Goal: Complete application form: Complete application form

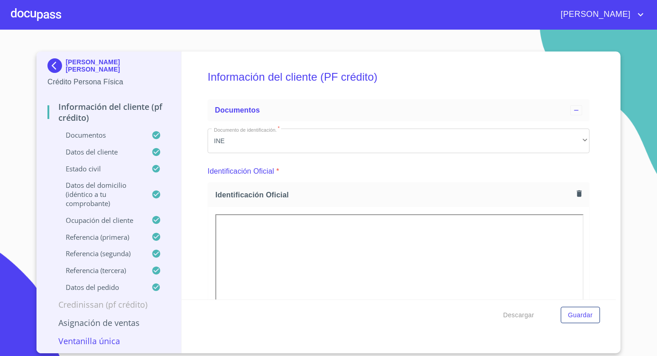
scroll to position [2284, 0]
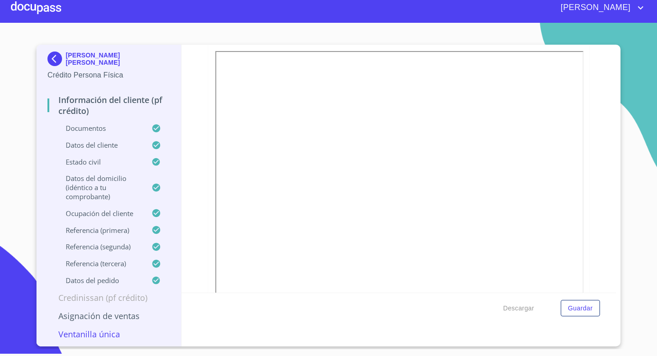
click at [41, 8] on div at bounding box center [36, 7] width 50 height 29
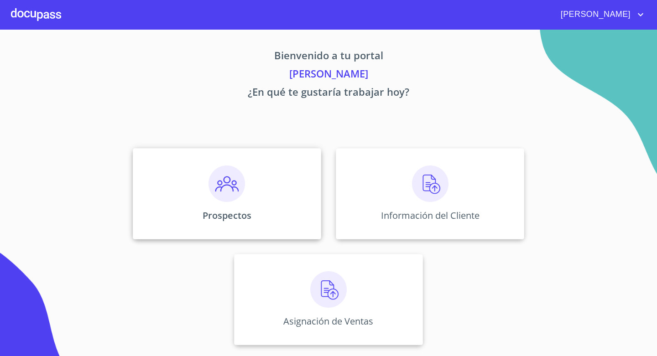
click at [202, 191] on div "Prospectos" at bounding box center [227, 193] width 188 height 91
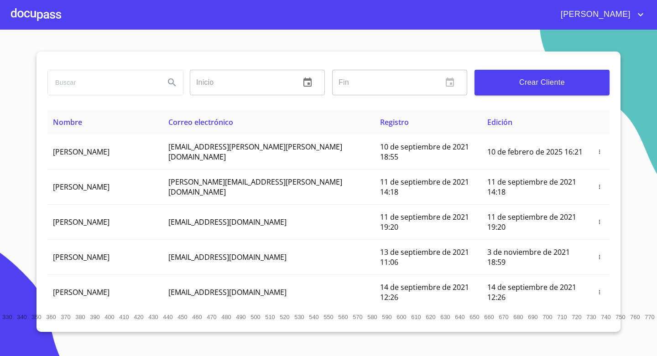
click at [114, 84] on input "search" at bounding box center [103, 82] width 110 height 25
type input "[PERSON_NAME]"
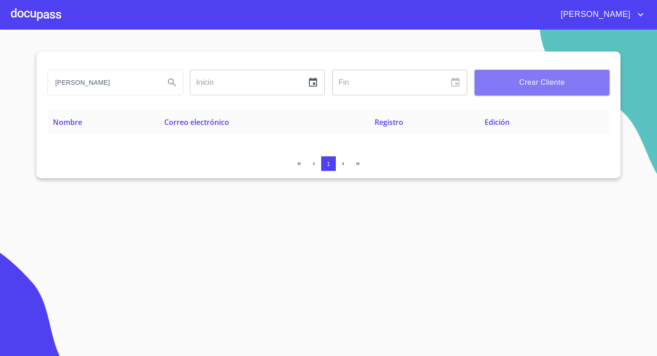
click at [495, 80] on span "Crear Cliente" at bounding box center [542, 82] width 120 height 13
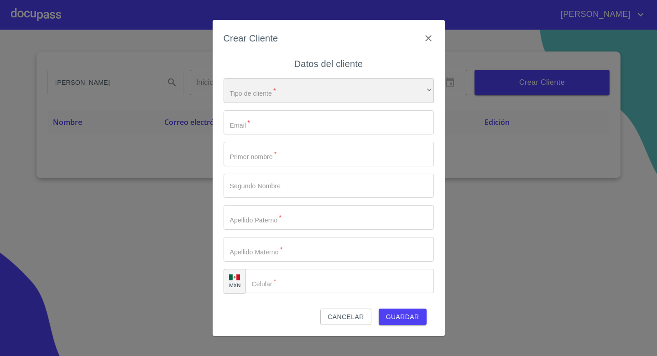
click at [317, 89] on div "​" at bounding box center [329, 90] width 210 height 25
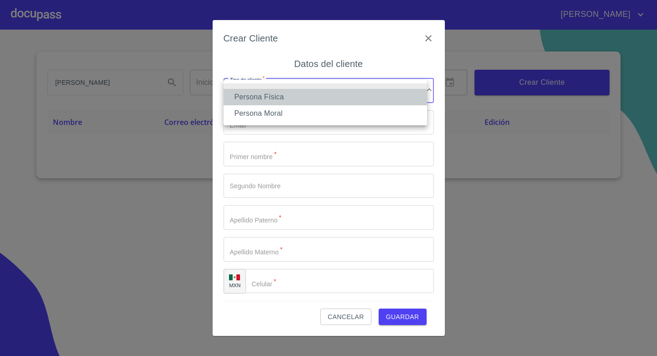
click at [276, 99] on li "Persona Física" at bounding box center [326, 97] width 204 height 16
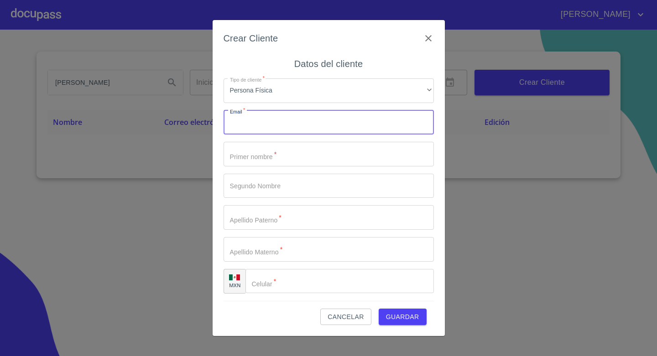
click at [267, 120] on input "Tipo de cliente   *" at bounding box center [329, 122] width 210 height 25
type input "[EMAIL_ADDRESS][DOMAIN_NAME]"
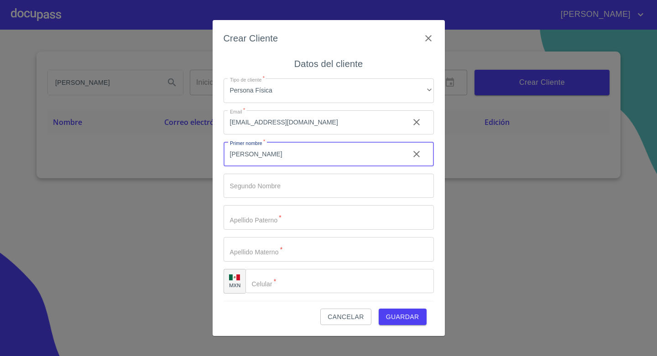
type input "[PERSON_NAME]"
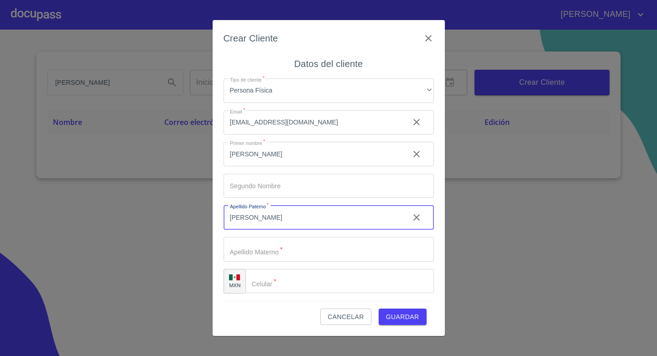
type input "[PERSON_NAME]"
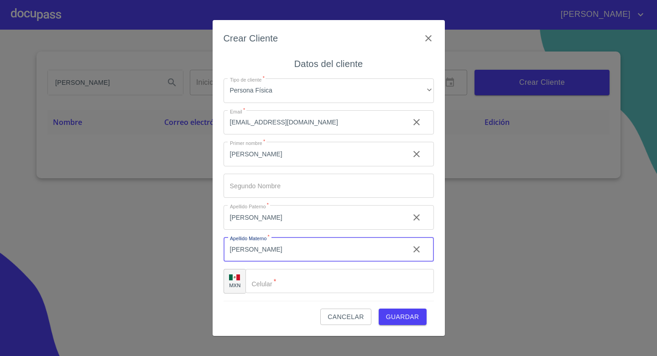
type input "[PERSON_NAME]"
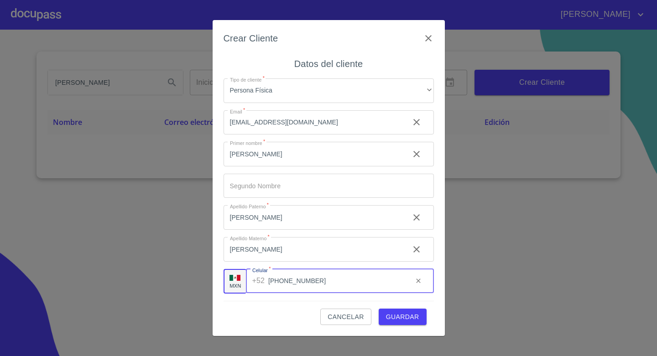
type input "[PHONE_NUMBER]"
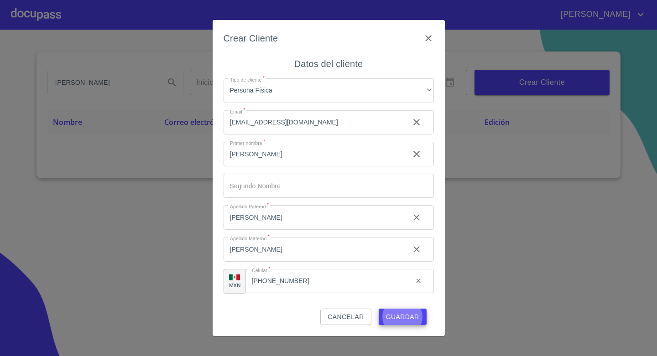
click at [379, 309] on button "Guardar" at bounding box center [403, 317] width 48 height 17
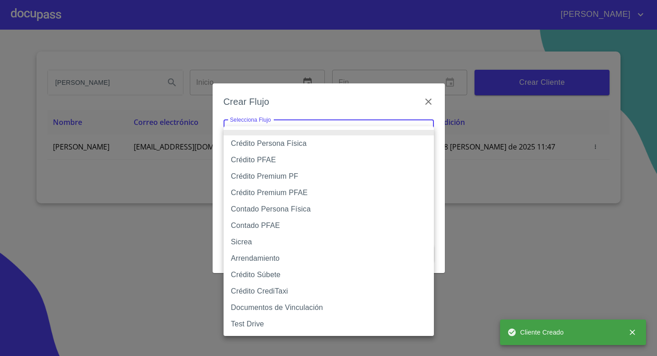
click at [385, 126] on body "[PERSON_NAME] Inicio ​ Fin ​ Crear Cliente Nombre Correo electrónico Registro E…" at bounding box center [328, 178] width 657 height 356
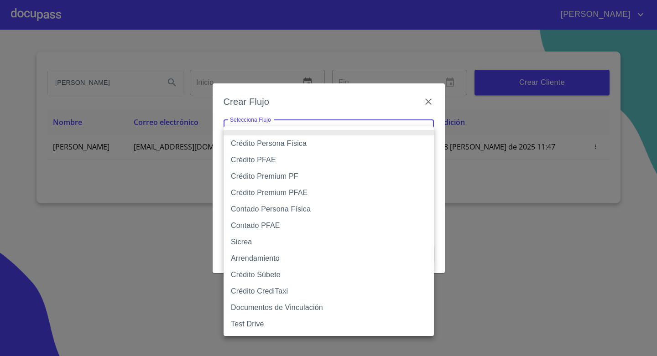
click at [310, 142] on li "Crédito Persona Física" at bounding box center [329, 144] width 210 height 16
type input "6009fb3c7d1714eb8809aa97"
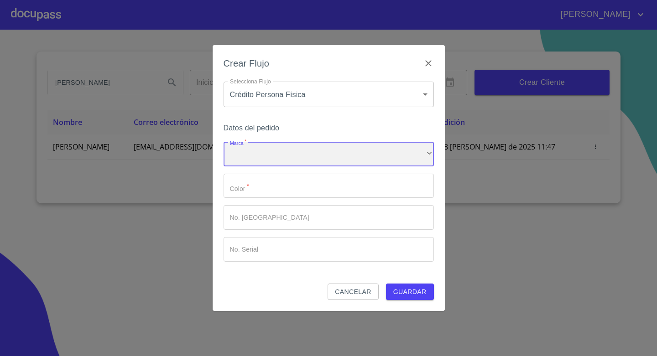
click at [286, 156] on div "​" at bounding box center [329, 154] width 210 height 25
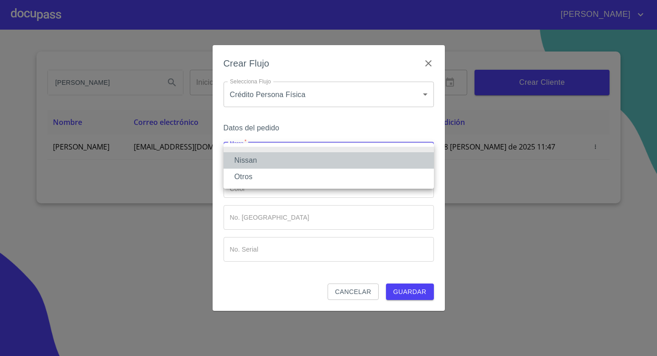
click at [272, 159] on li "Nissan" at bounding box center [329, 160] width 210 height 16
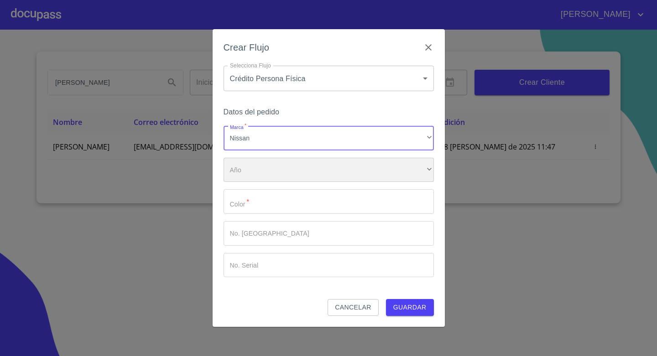
click at [268, 169] on div "​" at bounding box center [329, 170] width 210 height 25
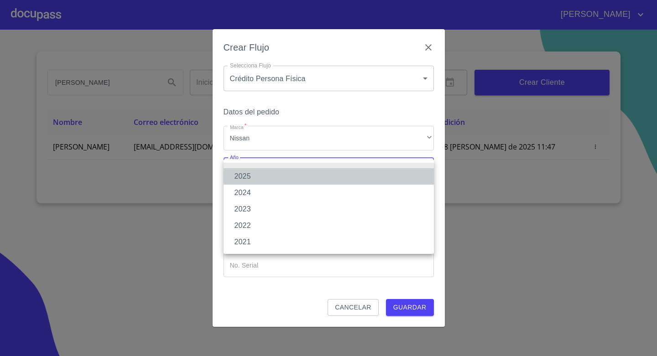
click at [267, 178] on li "2025" at bounding box center [329, 176] width 210 height 16
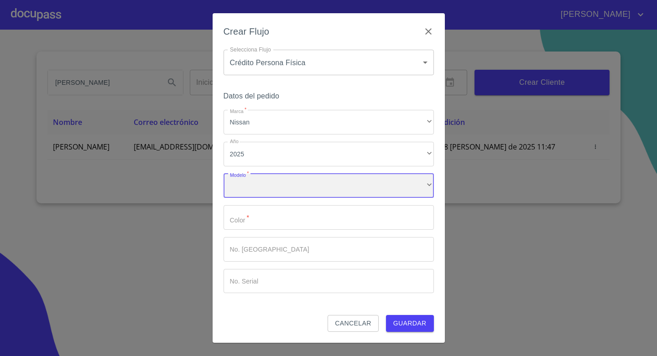
click at [264, 189] on div "​" at bounding box center [329, 186] width 210 height 25
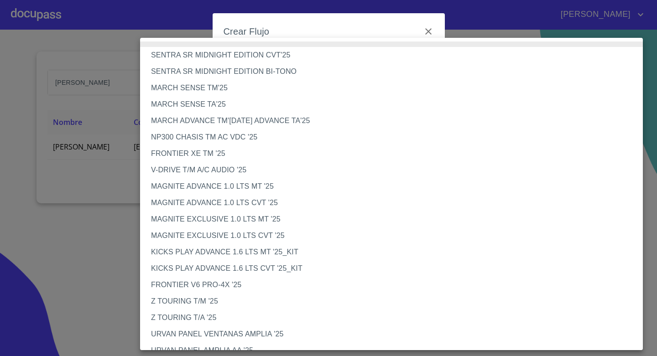
click at [293, 235] on li "MAGNITE EXCLUSIVE 1.0 LTS CVT '25" at bounding box center [395, 236] width 510 height 16
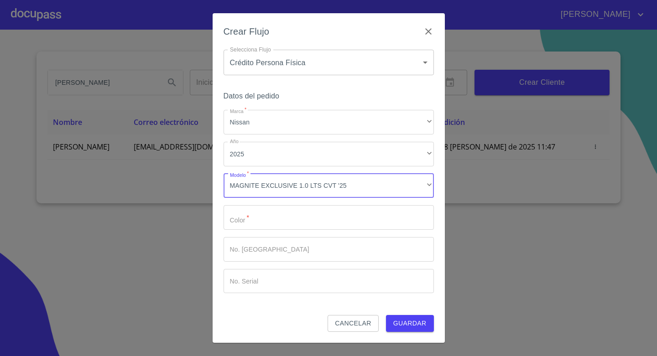
click at [287, 221] on input "Marca   *" at bounding box center [329, 217] width 210 height 25
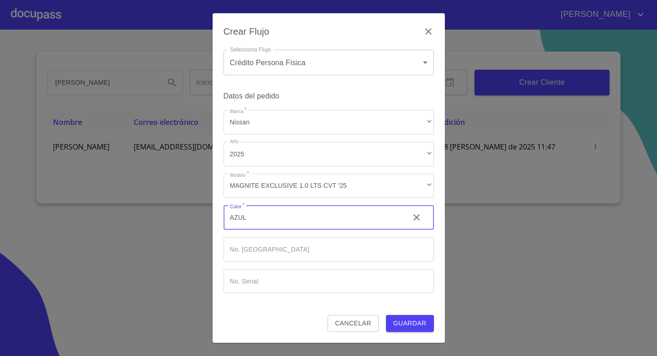
type input "AZUL"
click at [420, 327] on span "Guardar" at bounding box center [409, 323] width 33 height 11
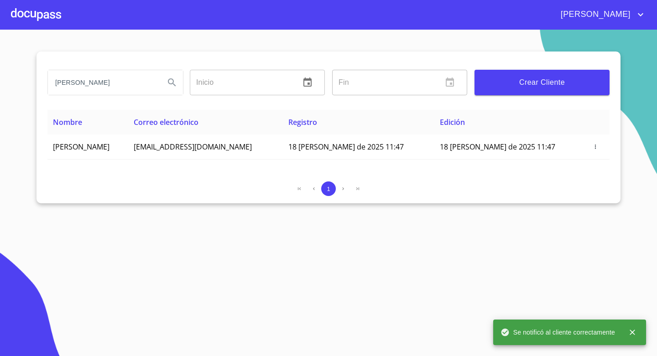
click at [28, 10] on div at bounding box center [36, 14] width 50 height 29
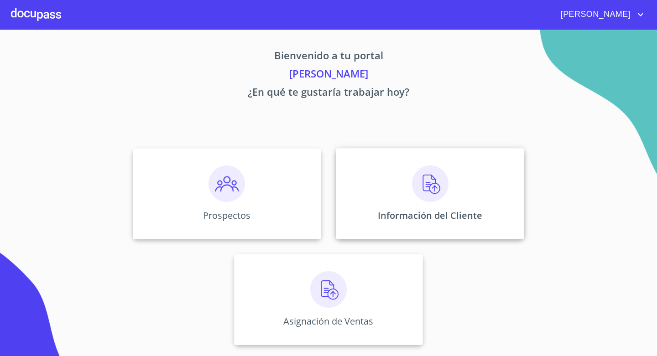
click at [408, 211] on div "Información del Cliente" at bounding box center [430, 193] width 188 height 91
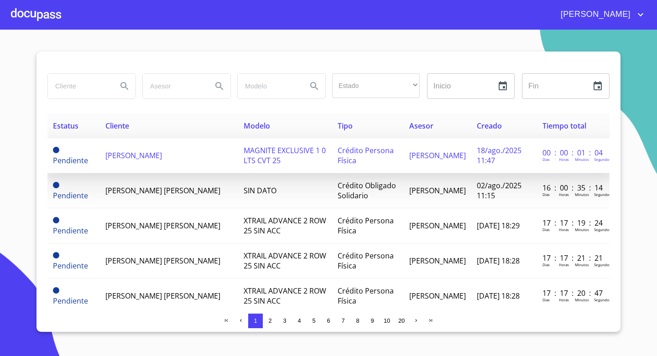
click at [156, 158] on span "[PERSON_NAME]" at bounding box center [133, 156] width 57 height 10
